Goal: Task Accomplishment & Management: Manage account settings

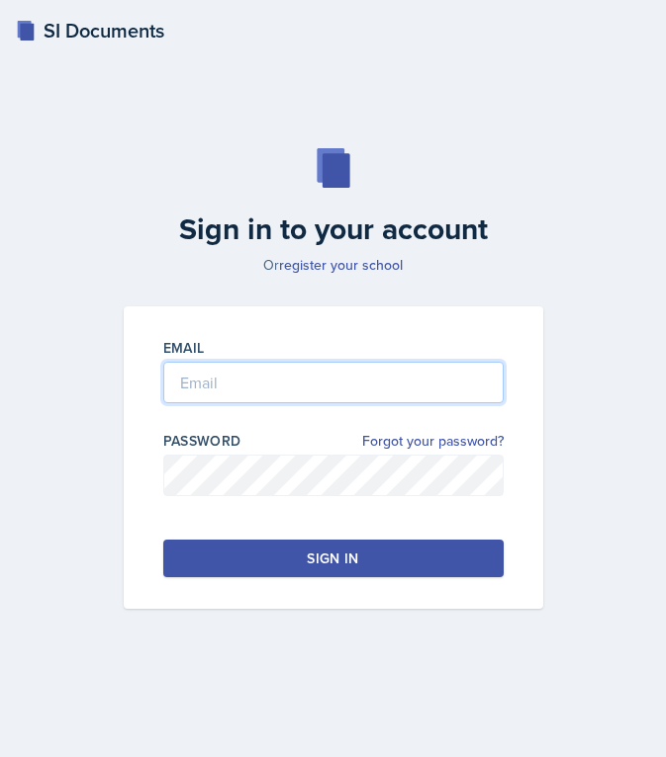
type input "[EMAIL_ADDRESS][PERSON_NAME][DOMAIN_NAME]"
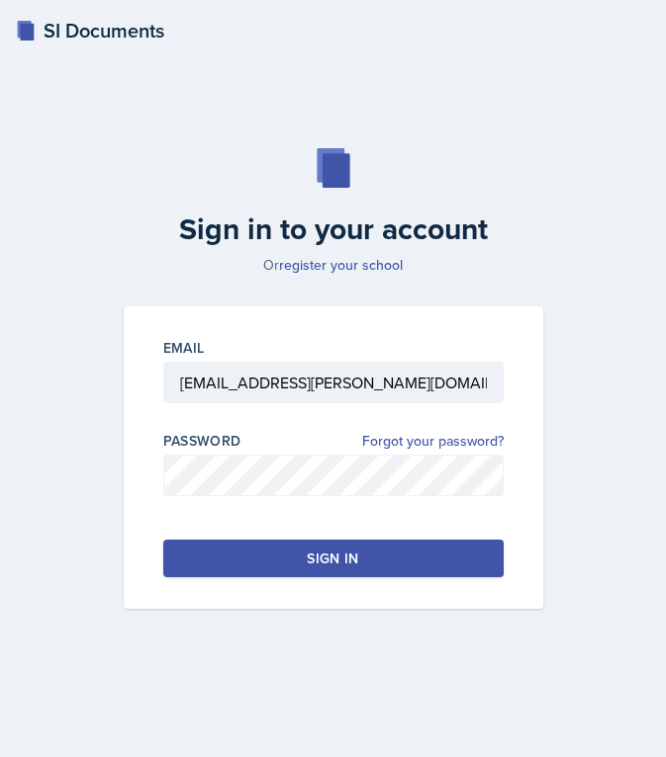
click at [225, 546] on button "Sign in" at bounding box center [333, 559] width 340 height 38
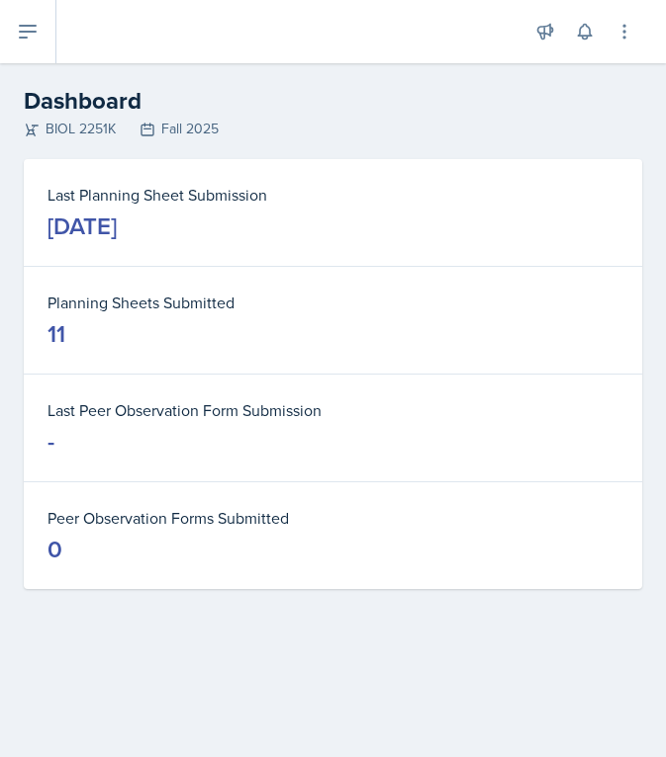
click at [117, 226] on div "[DATE]" at bounding box center [81, 227] width 69 height 32
click at [21, 26] on icon at bounding box center [28, 32] width 16 height 12
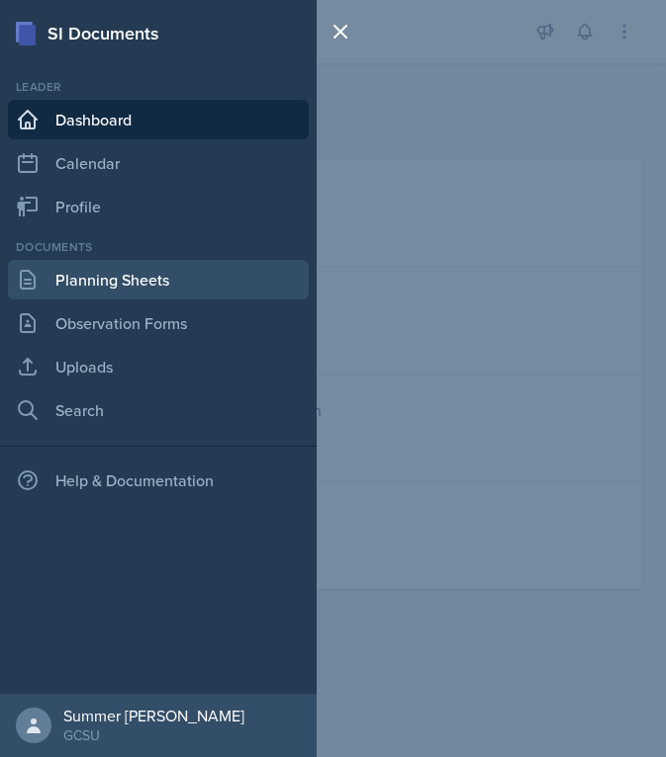
click at [93, 272] on link "Planning Sheets" at bounding box center [158, 280] width 301 height 40
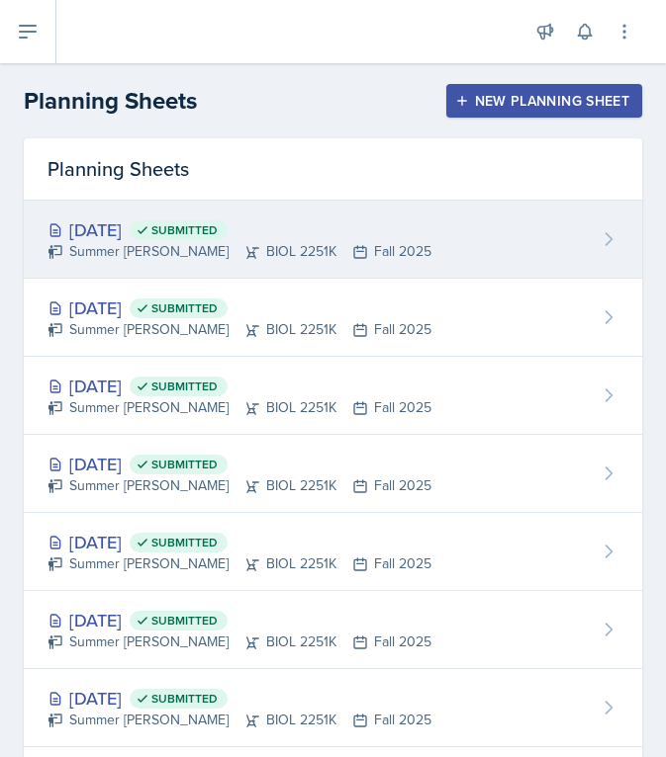
click at [95, 251] on div "Summer [PERSON_NAME] BIOL 2251K Fall 2025" at bounding box center [239, 251] width 384 height 21
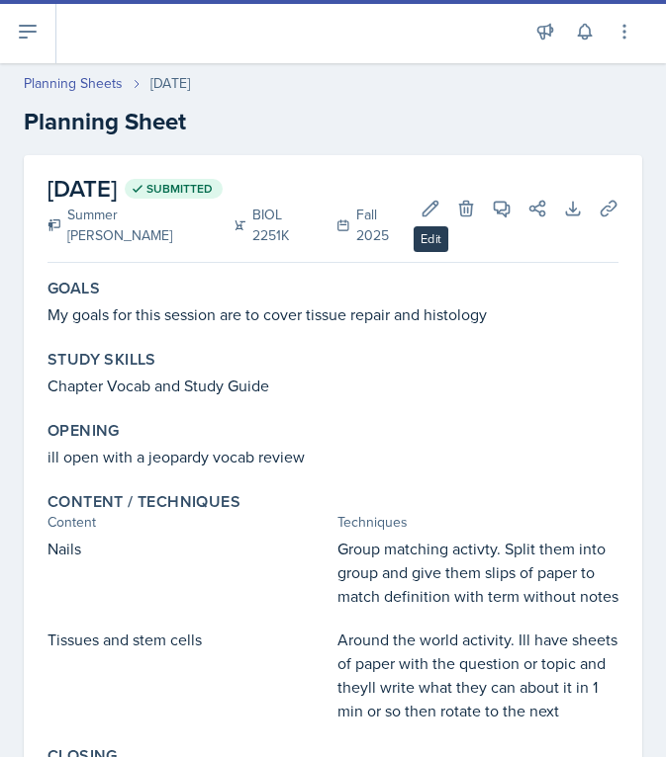
click at [398, 150] on header "Planning Sheets [DATE] Planning Sheet" at bounding box center [333, 106] width 666 height 106
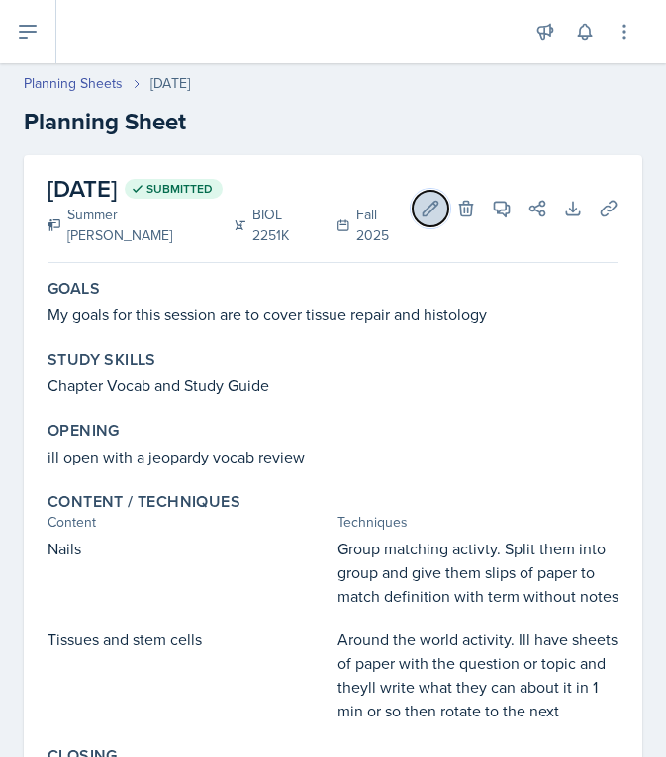
click at [436, 191] on button "Edit" at bounding box center [430, 209] width 36 height 36
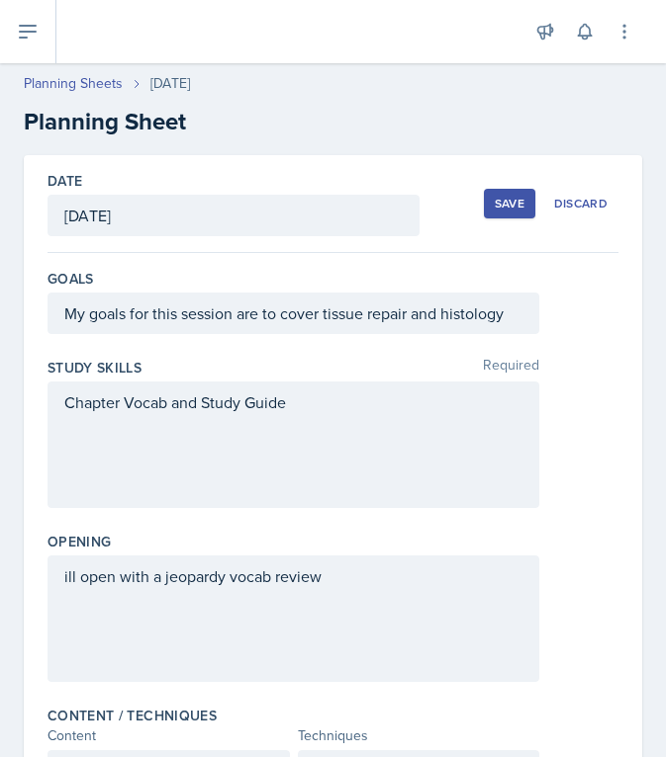
click at [308, 410] on div "Chapter Vocab and Study Guide" at bounding box center [292, 445] width 491 height 127
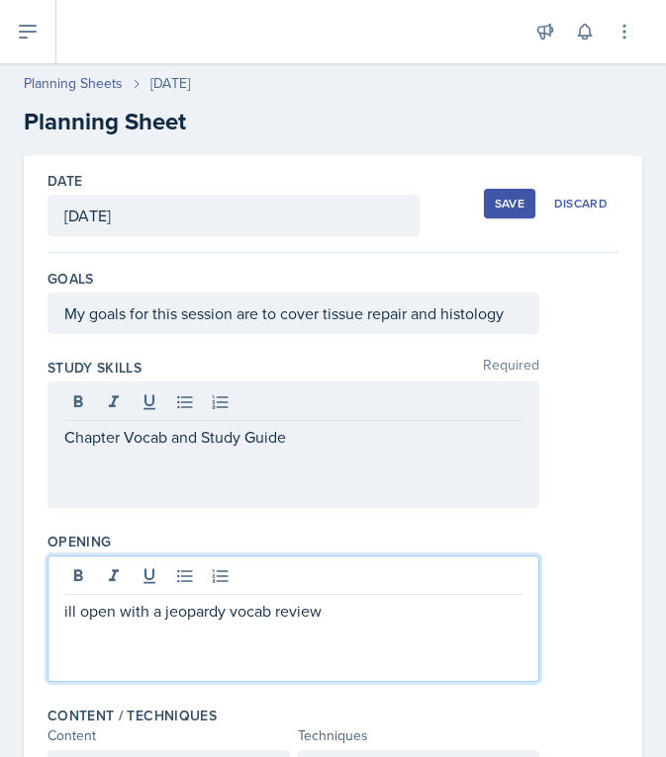
drag, startPoint x: 191, startPoint y: 584, endPoint x: 30, endPoint y: 584, distance: 161.2
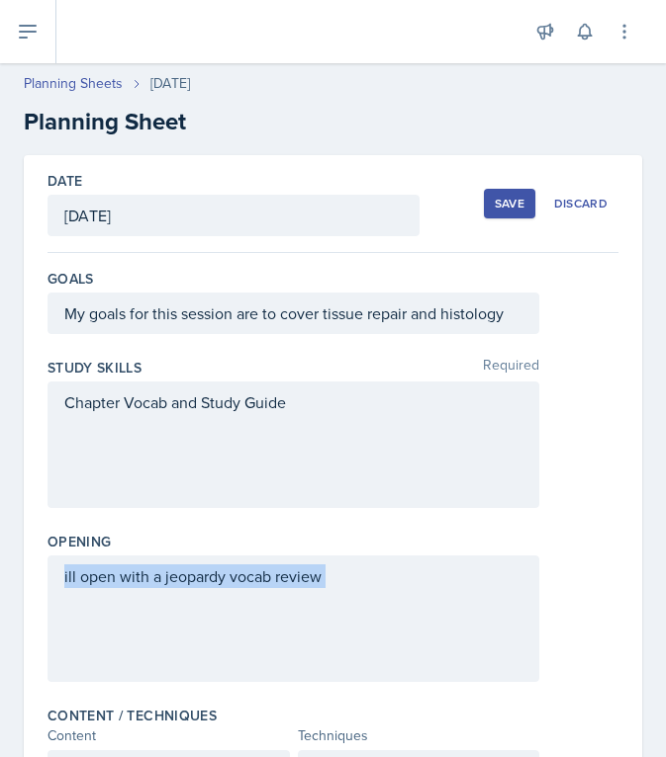
drag, startPoint x: 357, startPoint y: 590, endPoint x: 134, endPoint y: 589, distance: 222.5
click at [134, 589] on div "ill open with a jeopardy vocab review" at bounding box center [292, 619] width 491 height 127
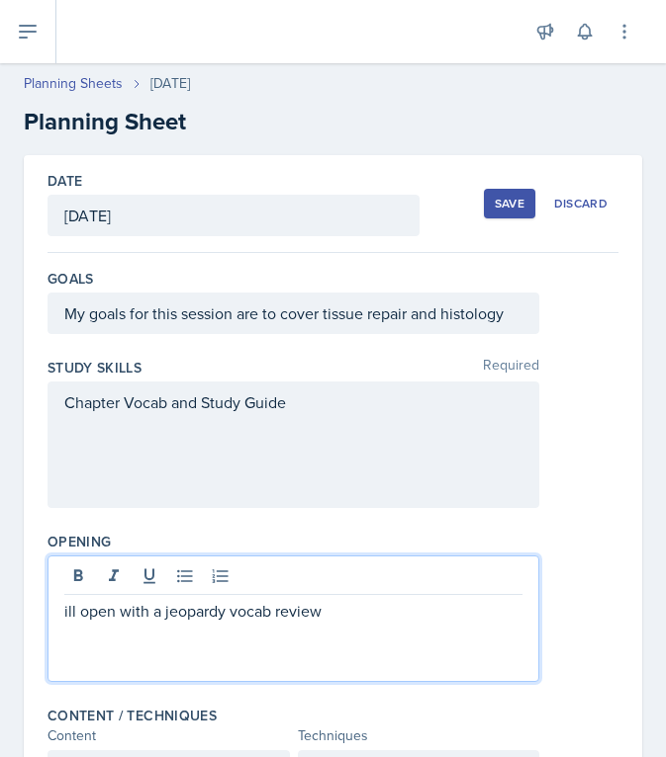
click at [136, 621] on p "ill open with a jeopardy vocab review" at bounding box center [293, 611] width 458 height 24
drag, startPoint x: 163, startPoint y: 614, endPoint x: 354, endPoint y: 613, distance: 190.9
click at [354, 613] on p "ill open with a jeopardy vocab review" at bounding box center [293, 611] width 458 height 24
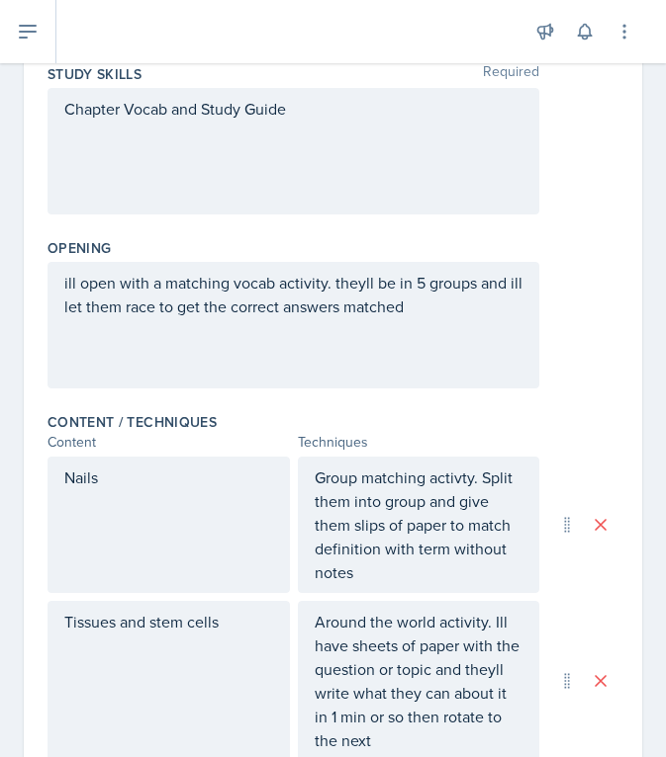
scroll to position [391, 0]
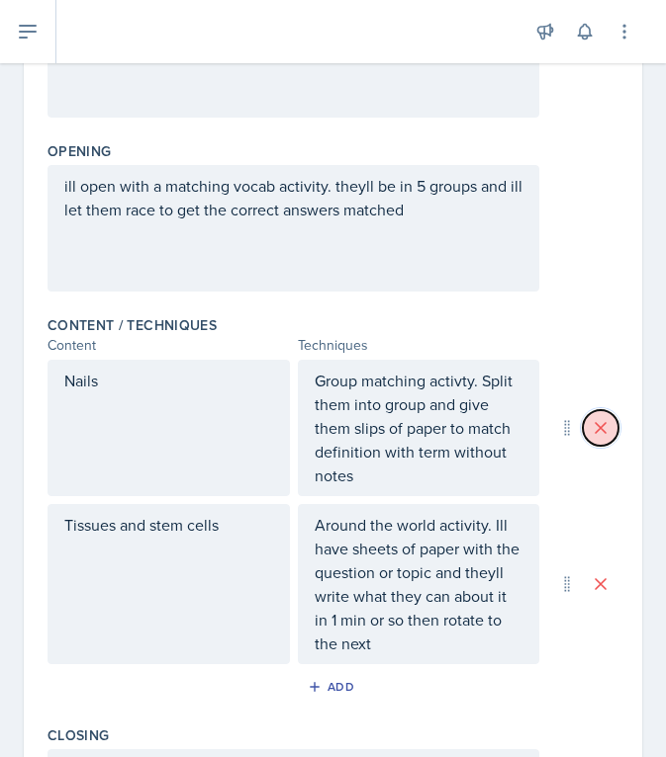
click at [610, 421] on button at bounding box center [600, 428] width 36 height 36
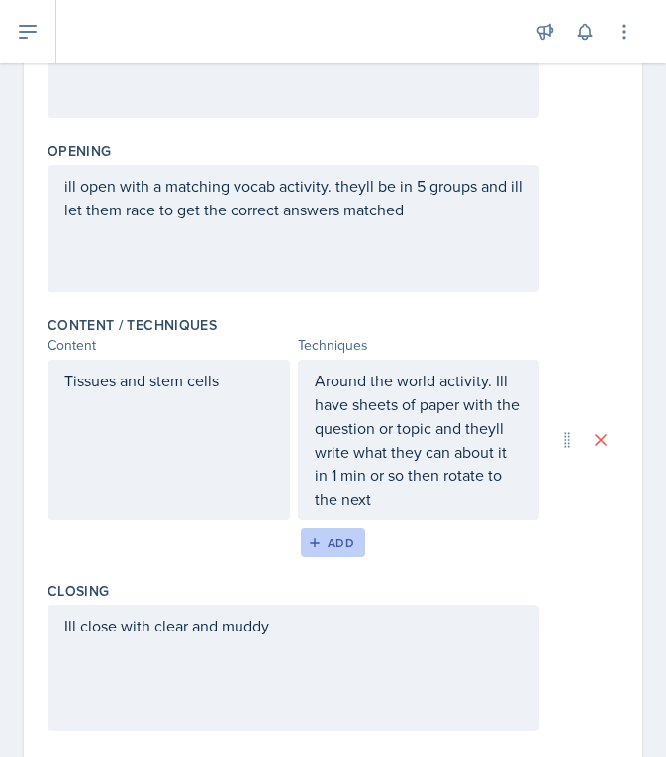
click at [328, 544] on div "Add" at bounding box center [333, 543] width 43 height 16
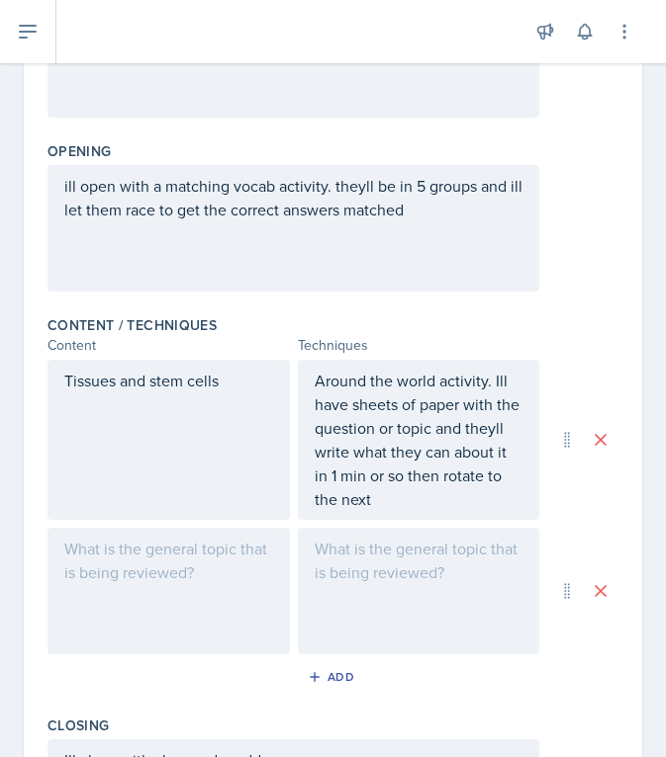
click at [137, 564] on div at bounding box center [168, 591] width 242 height 127
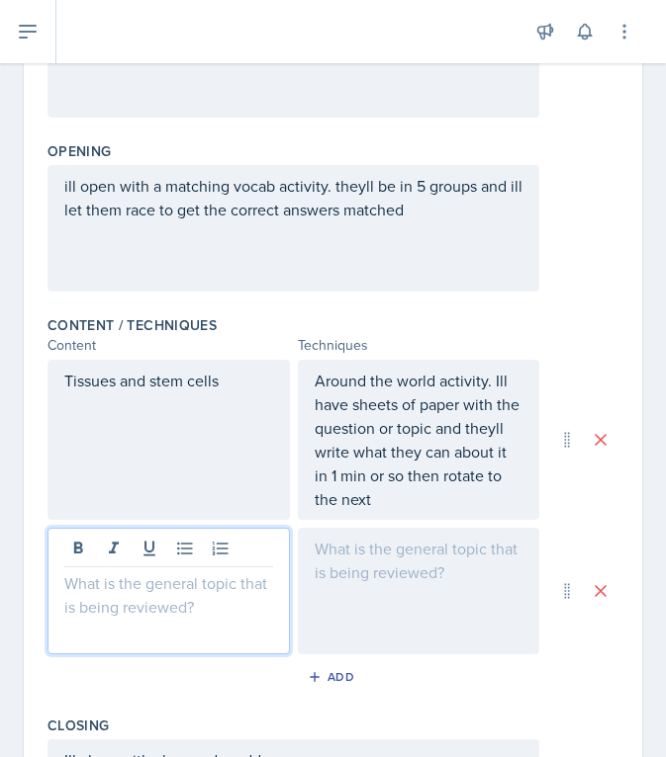
scroll to position [425, 0]
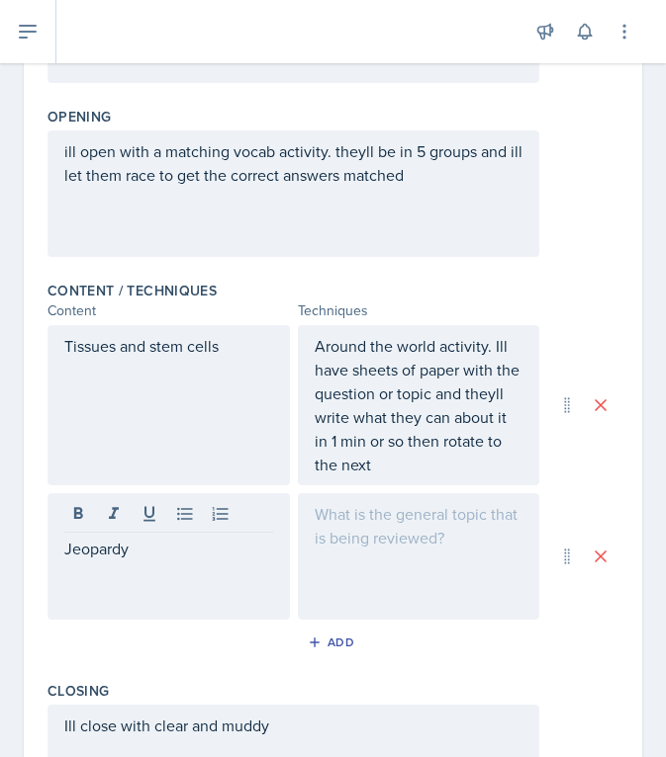
drag, startPoint x: 148, startPoint y: 561, endPoint x: 42, endPoint y: 555, distance: 107.0
click at [36, 555] on div "Date [DATE] [DATE] 28 29 30 1 2 3 4 5 6 7 8 9 10 11 12 13 14 15 16 17 18 19 20 …" at bounding box center [333, 383] width 618 height 1307
click at [157, 525] on div "Jeopardy" at bounding box center [168, 556] width 242 height 127
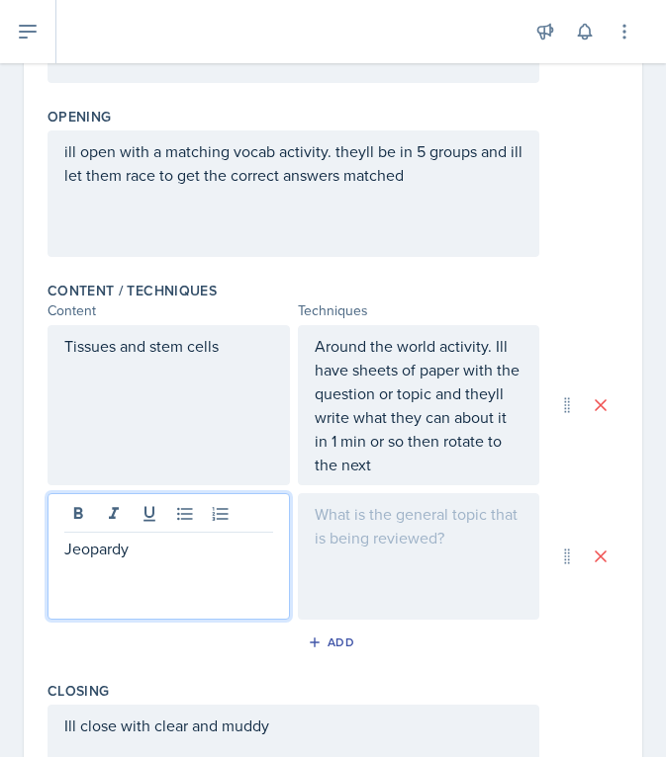
drag, startPoint x: 148, startPoint y: 550, endPoint x: -37, endPoint y: 550, distance: 184.9
click at [0, 550] on html "SI Documents Leader Dashboard Calendar Profile Documents Planning Sheets Observ…" at bounding box center [333, 378] width 666 height 757
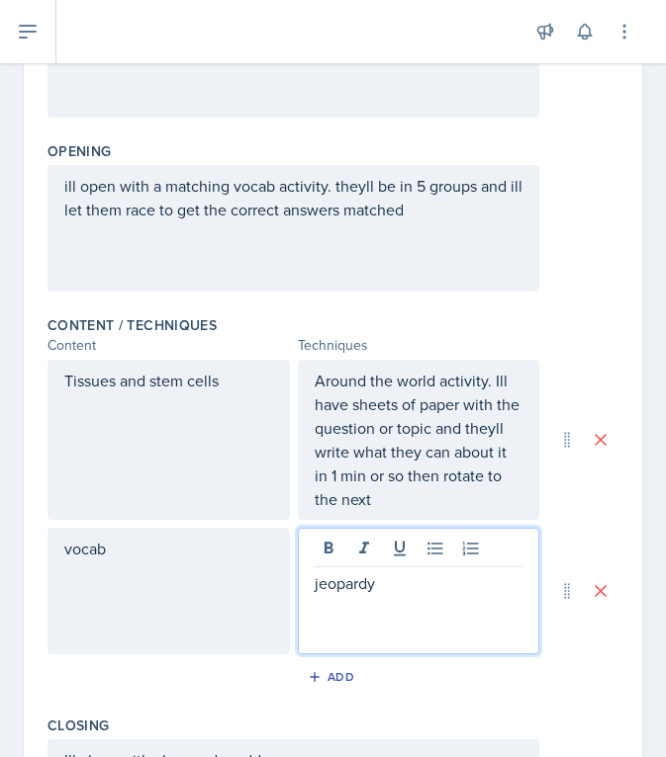
click at [94, 679] on div "Add" at bounding box center [332, 682] width 571 height 38
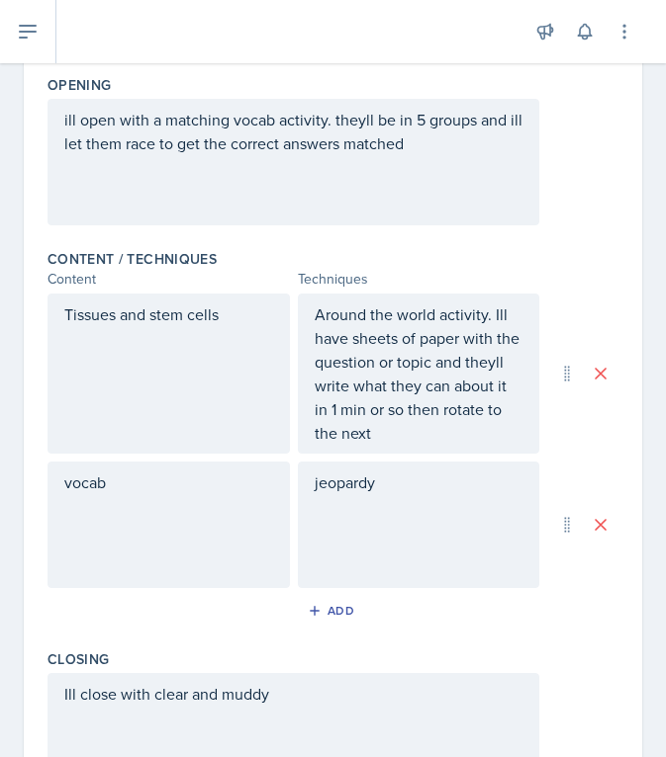
scroll to position [0, 0]
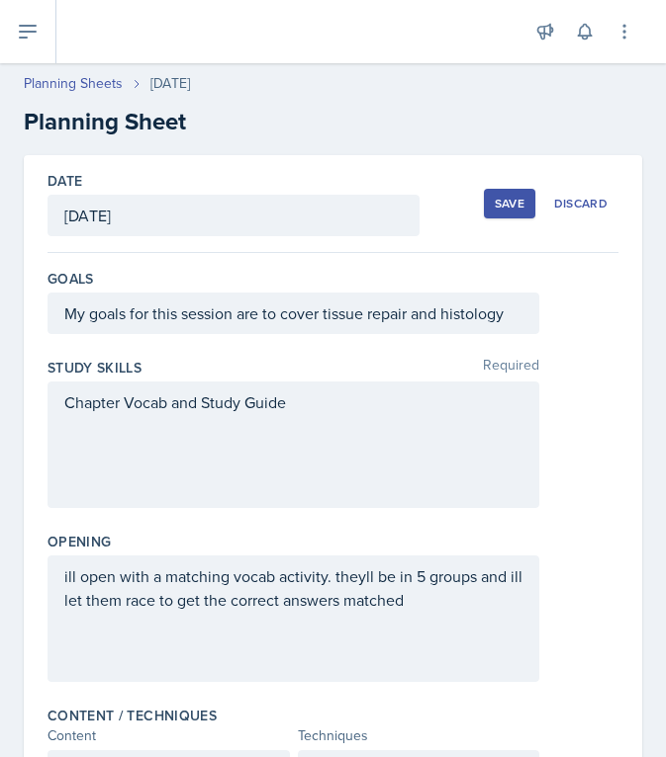
click at [513, 212] on button "Save" at bounding box center [509, 204] width 51 height 30
